Goal: Navigation & Orientation: Find specific page/section

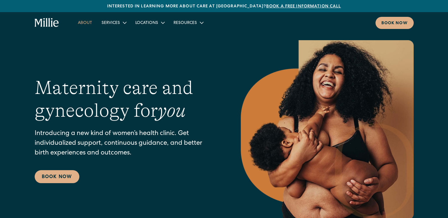
click at [87, 22] on link "About" at bounding box center [85, 23] width 24 height 10
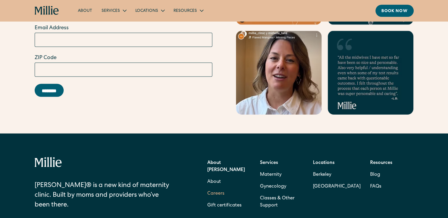
scroll to position [1865, 0]
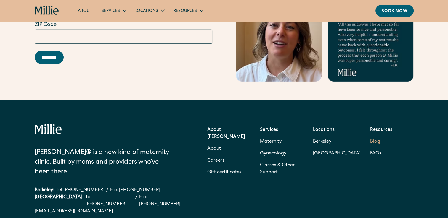
click at [375, 136] on link "Blog" at bounding box center [375, 142] width 10 height 12
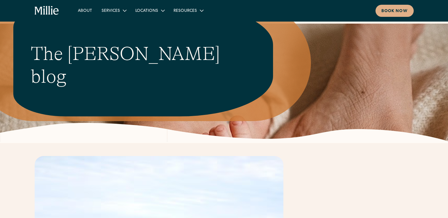
click at [52, 12] on icon "home" at bounding box center [52, 10] width 2 height 9
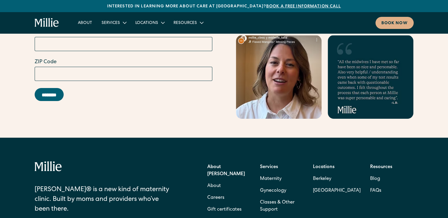
scroll to position [2368, 0]
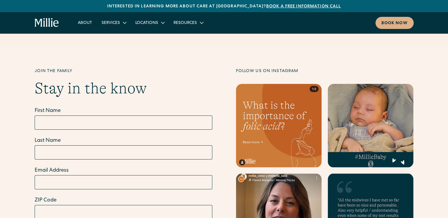
scroll to position [2220, 0]
